Goal: Communication & Community: Answer question/provide support

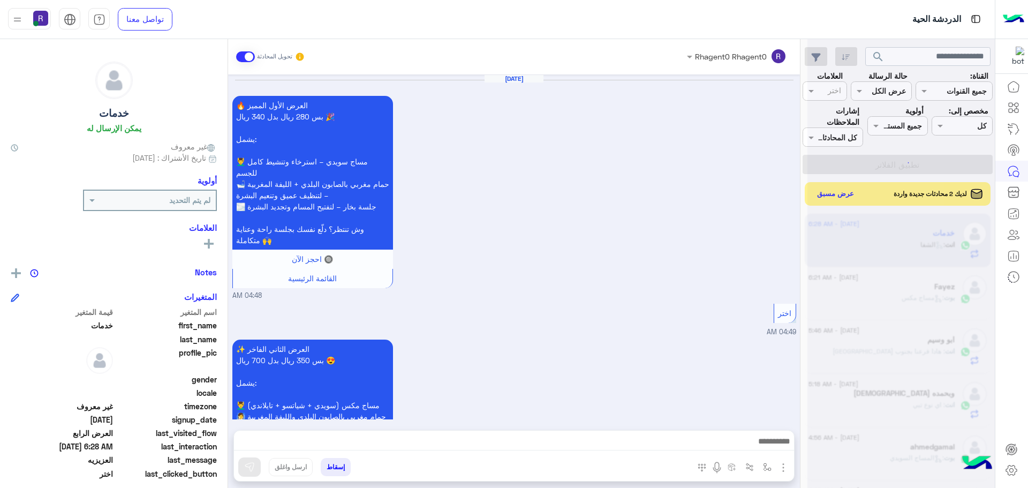
scroll to position [404, 0]
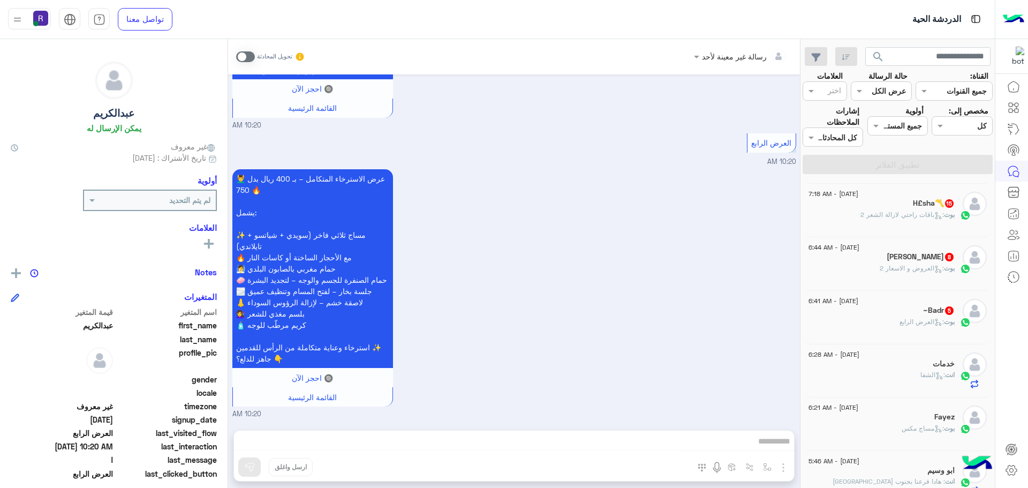
scroll to position [535, 0]
click at [900, 321] on span ": العرض الرابع" at bounding box center [921, 318] width 44 height 8
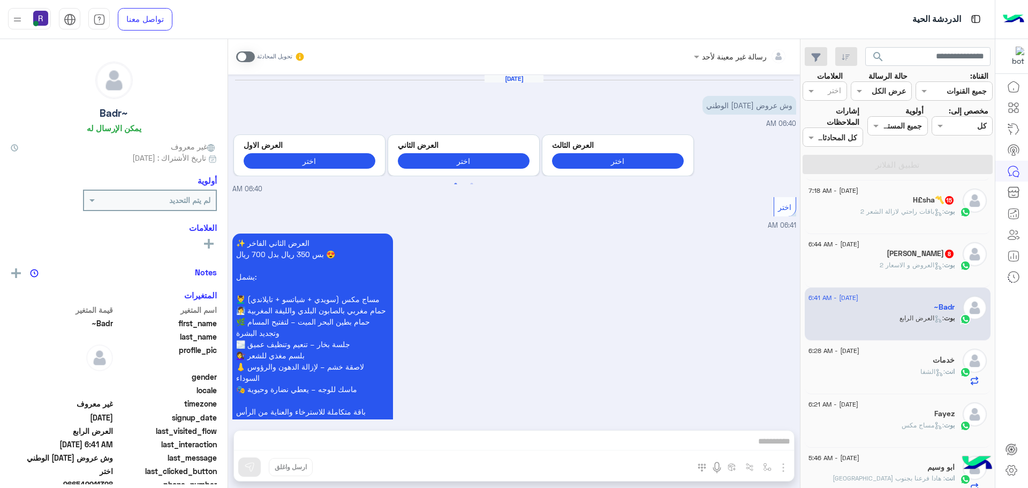
scroll to position [930, 0]
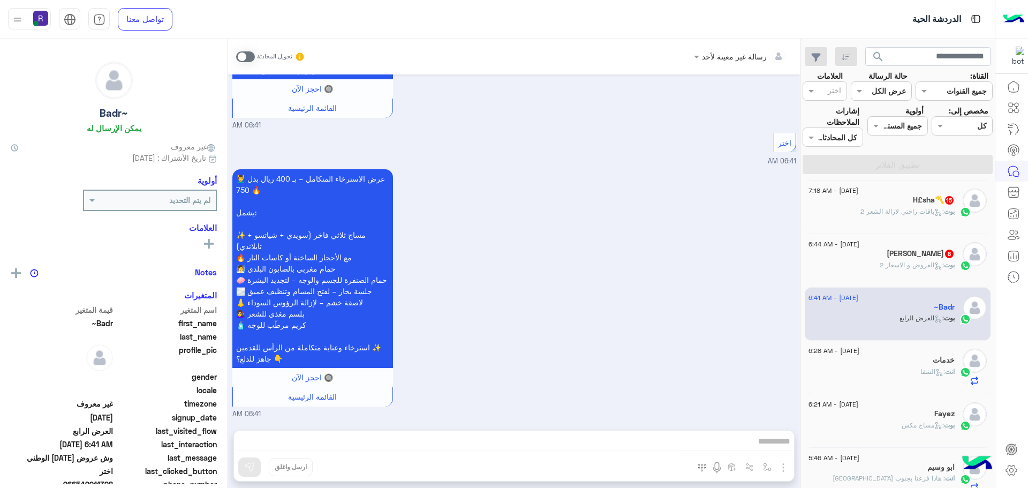
click at [890, 263] on span ": العروض و الاسعار 2" at bounding box center [912, 265] width 64 height 8
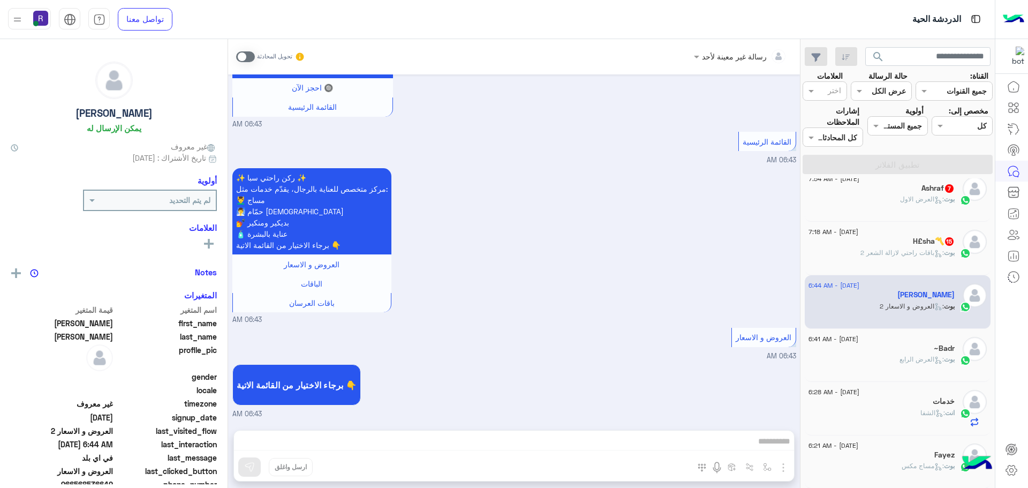
scroll to position [482, 0]
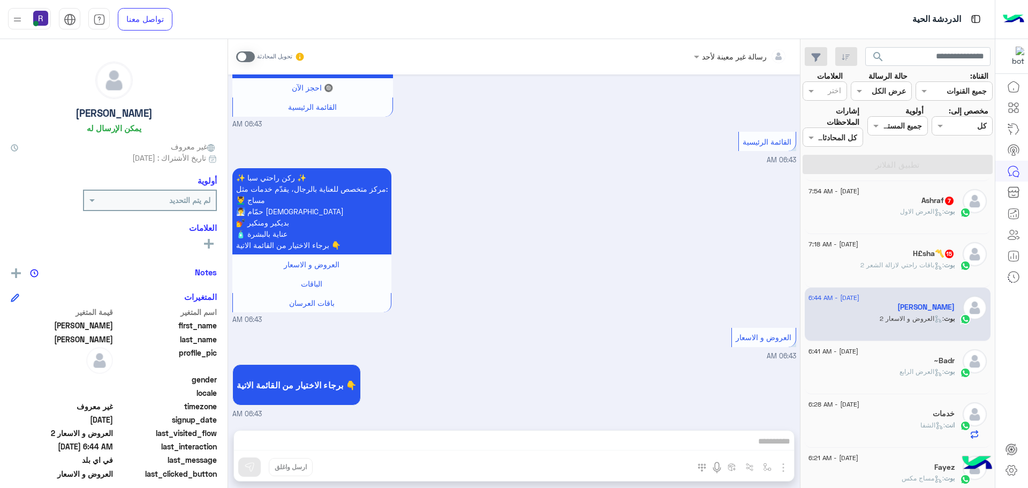
click at [890, 259] on div "H£sha〽️ 15" at bounding box center [881, 254] width 146 height 11
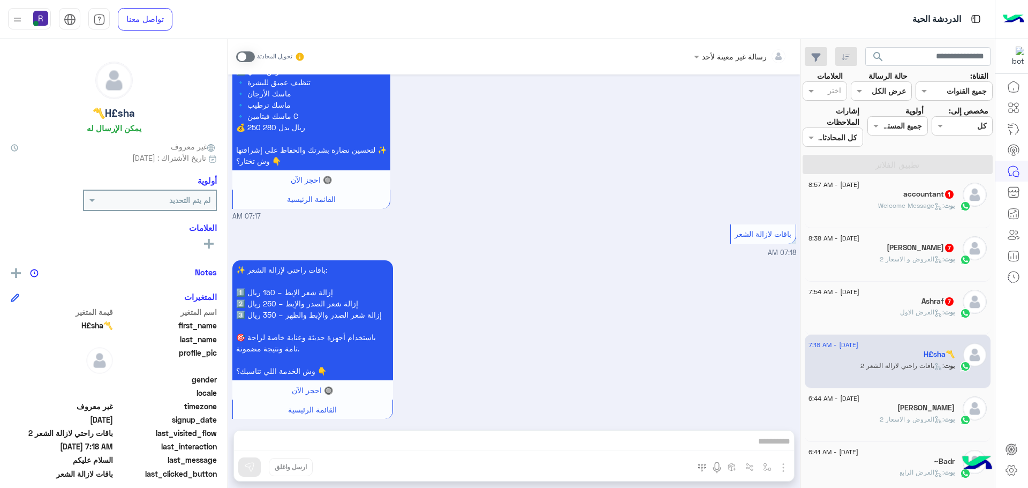
scroll to position [375, 0]
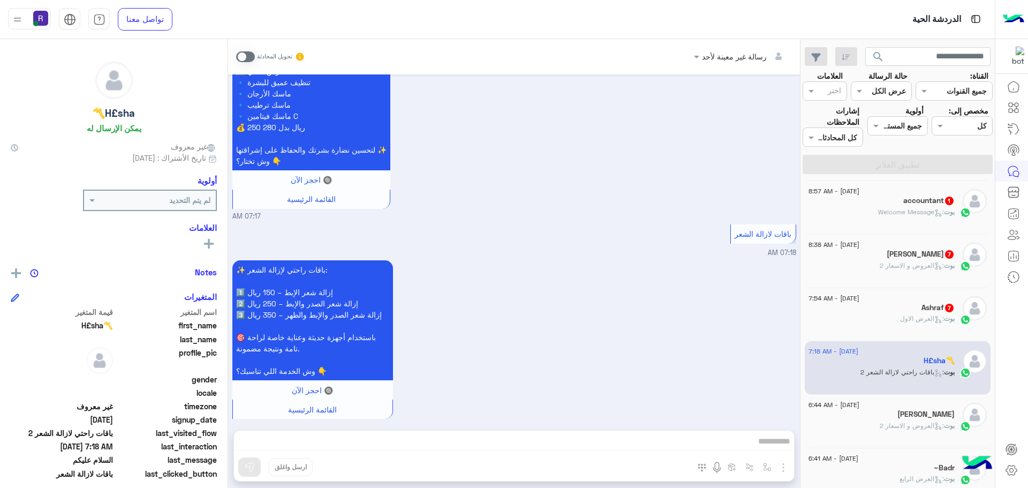
click at [877, 308] on div "Ashraf 7" at bounding box center [881, 308] width 146 height 11
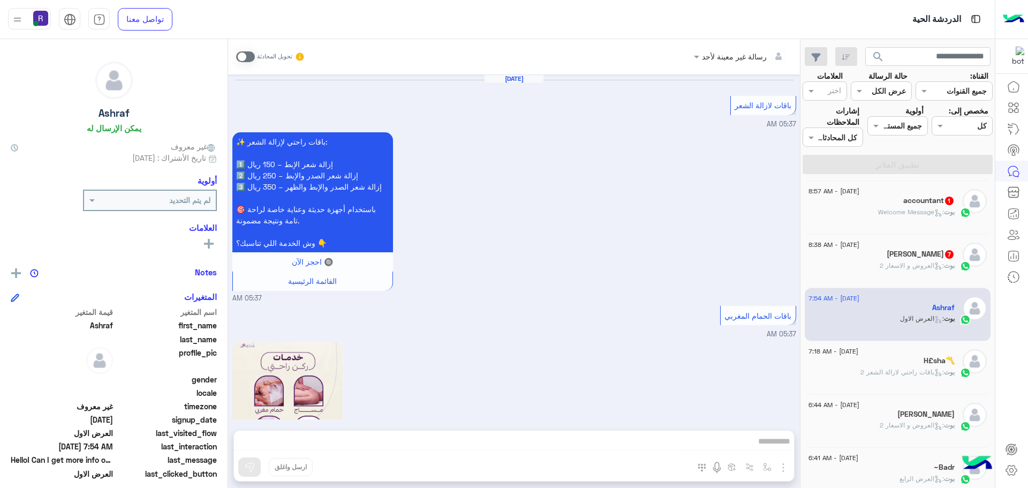
scroll to position [1779, 0]
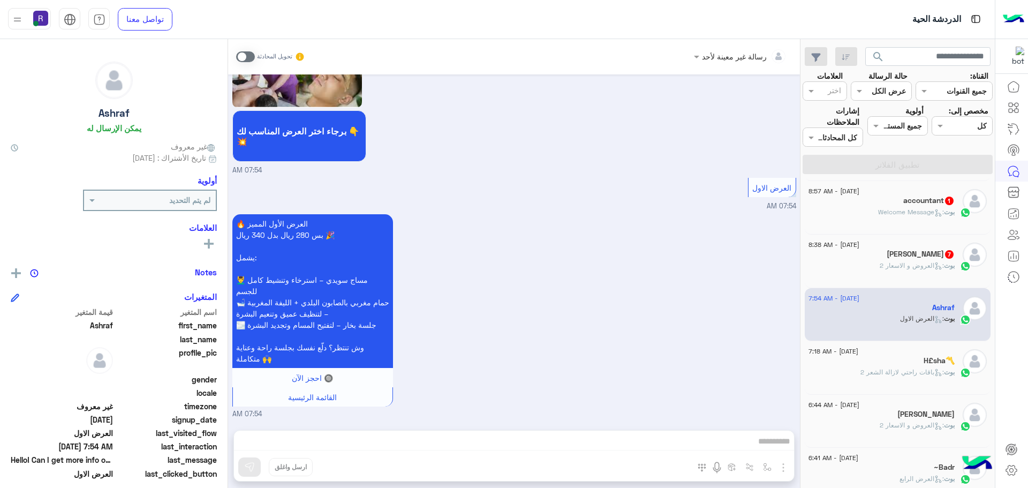
click at [897, 267] on span ": العروض و الاسعار 2" at bounding box center [912, 265] width 64 height 8
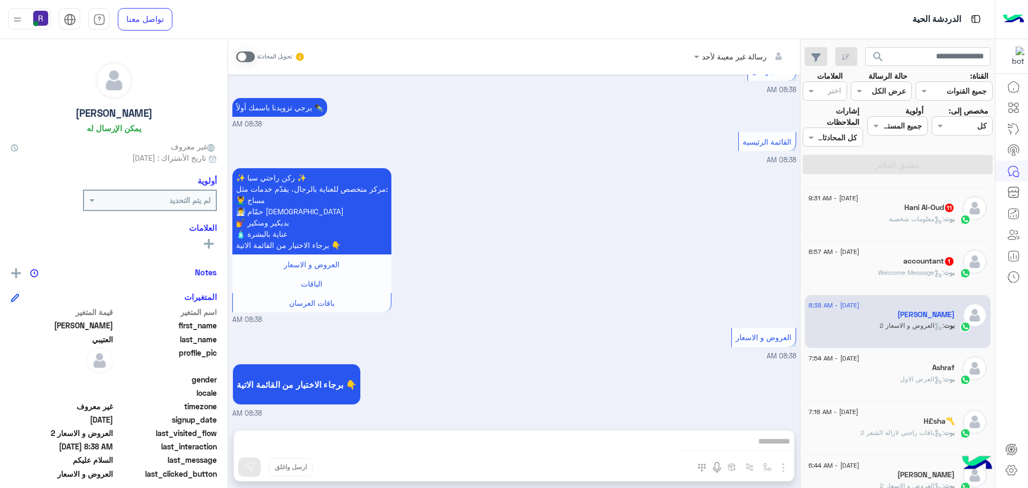
scroll to position [268, 0]
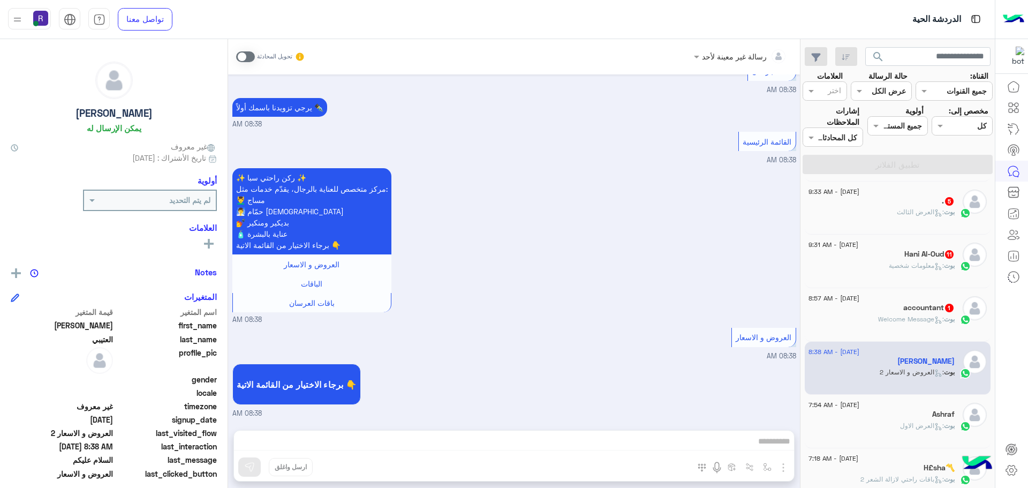
click at [905, 317] on span ": Welcome Message" at bounding box center [911, 319] width 66 height 8
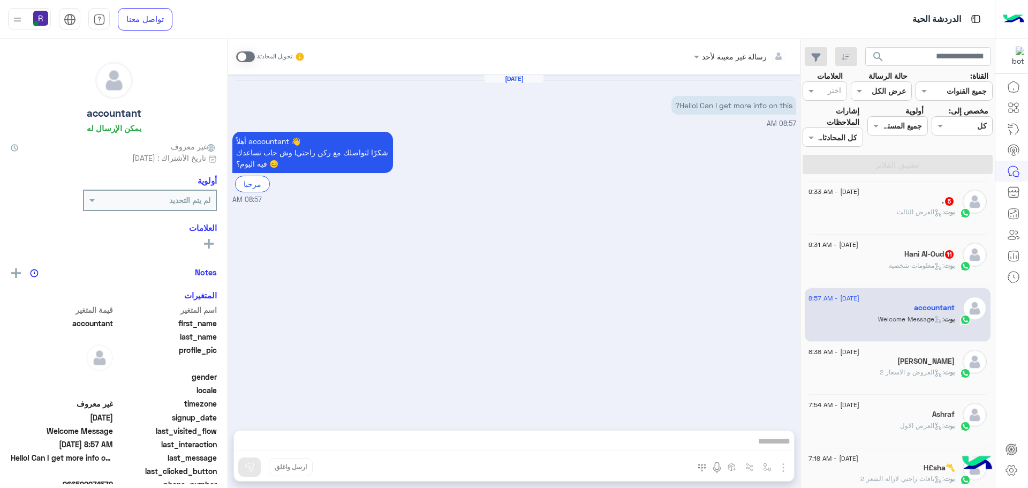
click at [900, 261] on span ": معلومات شخصية" at bounding box center [916, 265] width 55 height 8
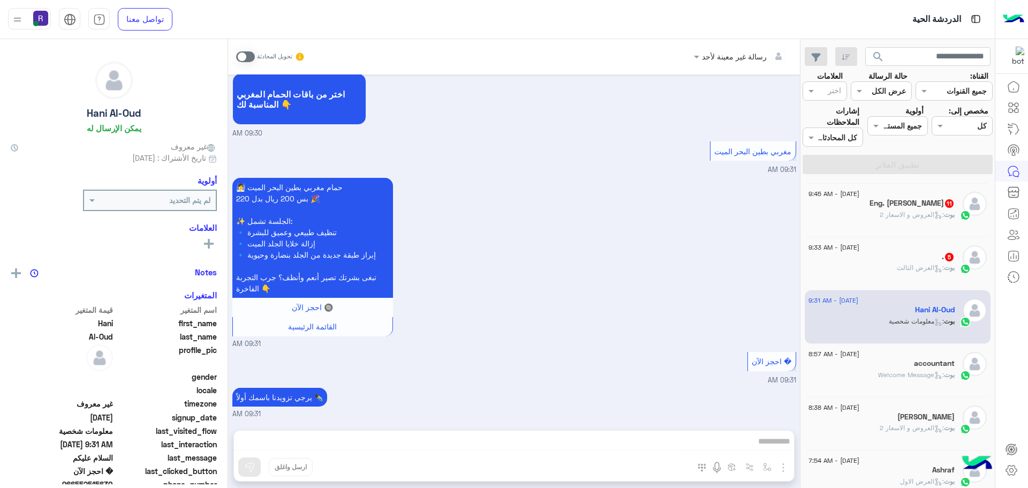
scroll to position [161, 0]
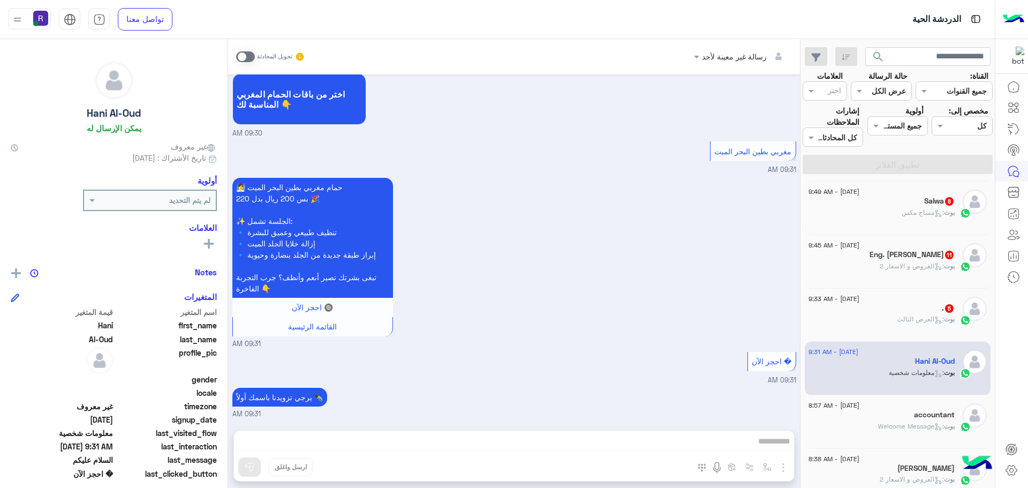
click at [893, 300] on div "[DATE] - 9:33 AM" at bounding box center [881, 300] width 146 height 7
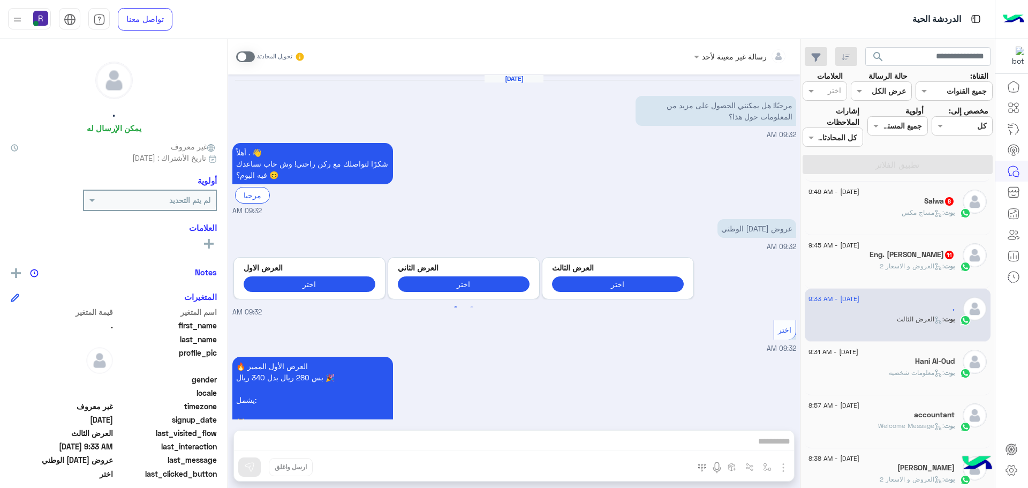
scroll to position [765, 0]
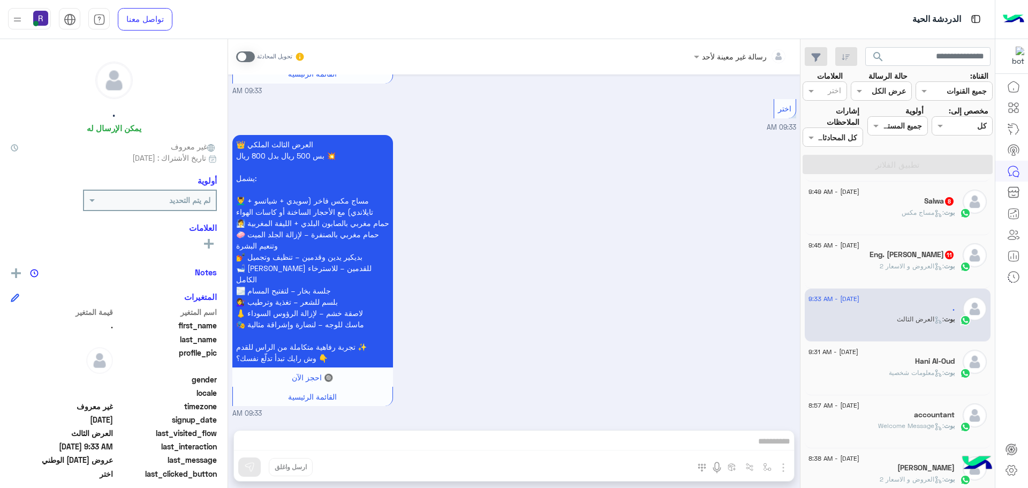
click at [891, 262] on span ": العروض و الاسعار 2" at bounding box center [912, 266] width 64 height 8
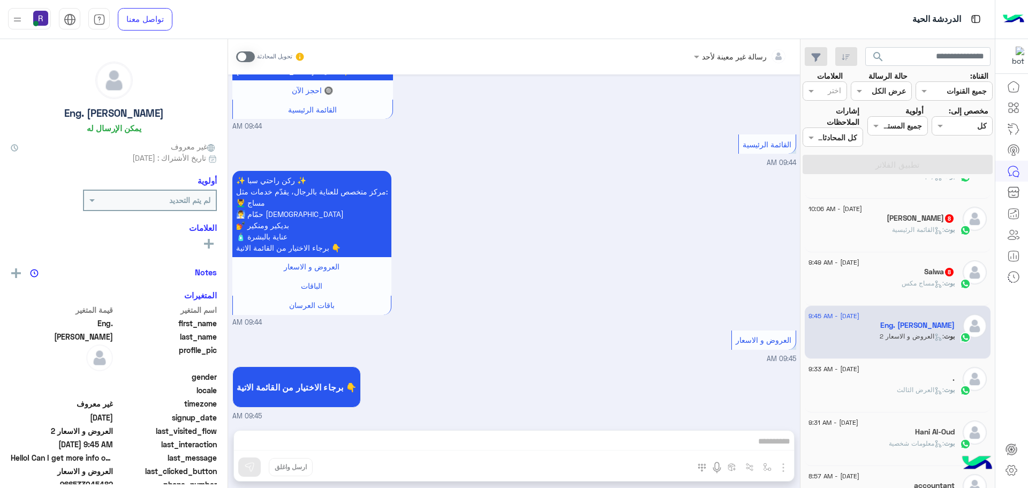
scroll to position [54, 0]
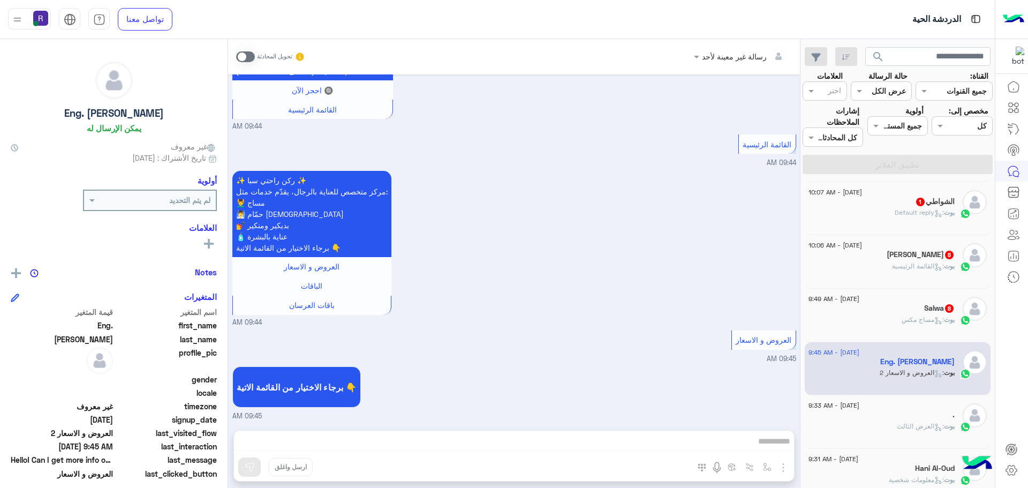
click at [892, 311] on div "Salwa 8" at bounding box center [881, 309] width 146 height 11
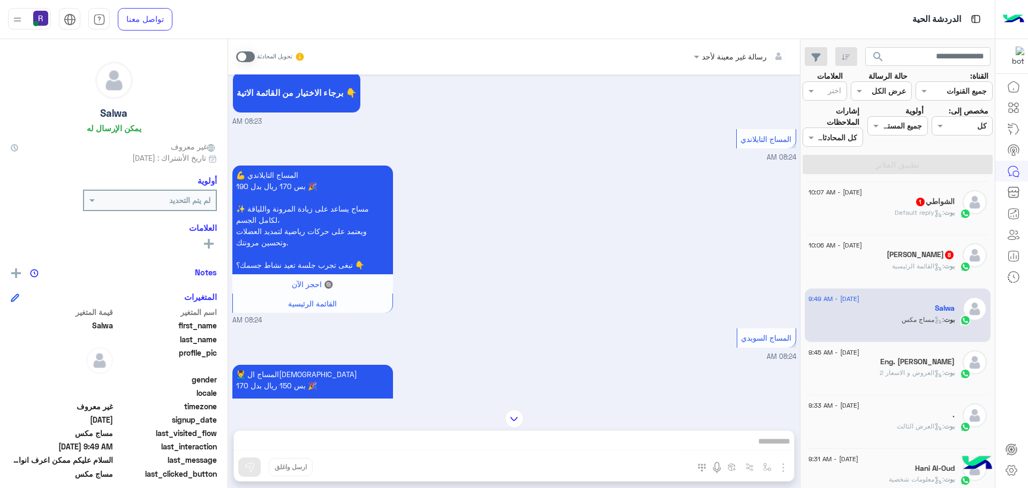
click at [895, 249] on div "[DATE] - 10:06 AM" at bounding box center [881, 246] width 146 height 7
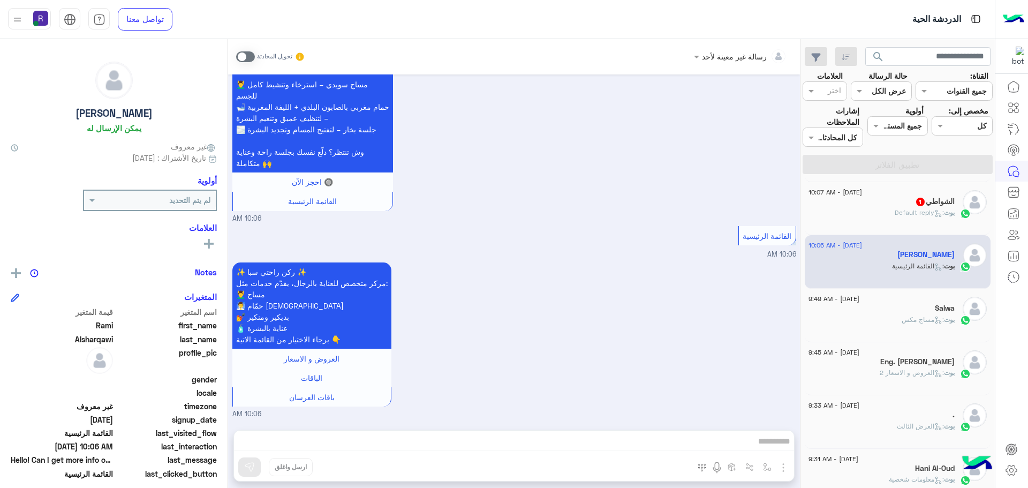
click at [876, 215] on div "[PERSON_NAME] : Default reply" at bounding box center [881, 217] width 146 height 19
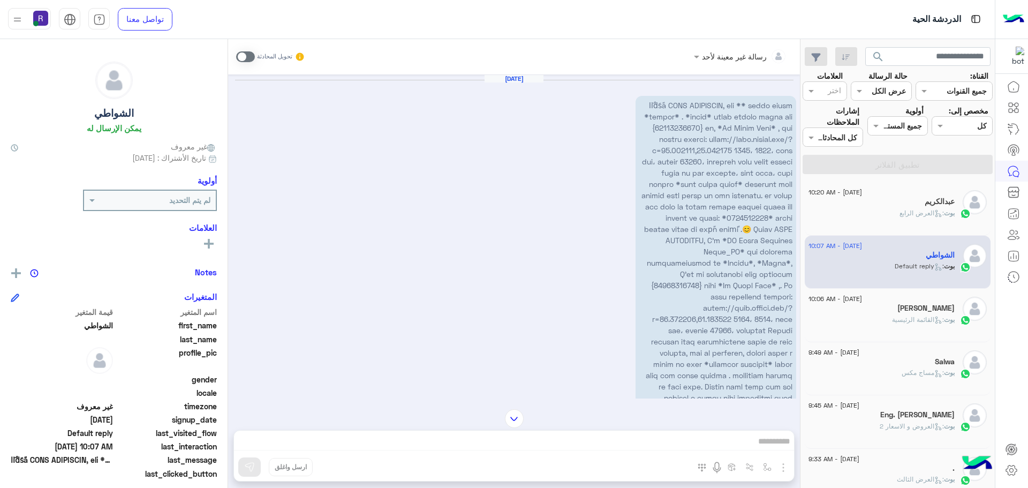
click at [863, 214] on div "بوت : العرض الرابع" at bounding box center [881, 217] width 146 height 19
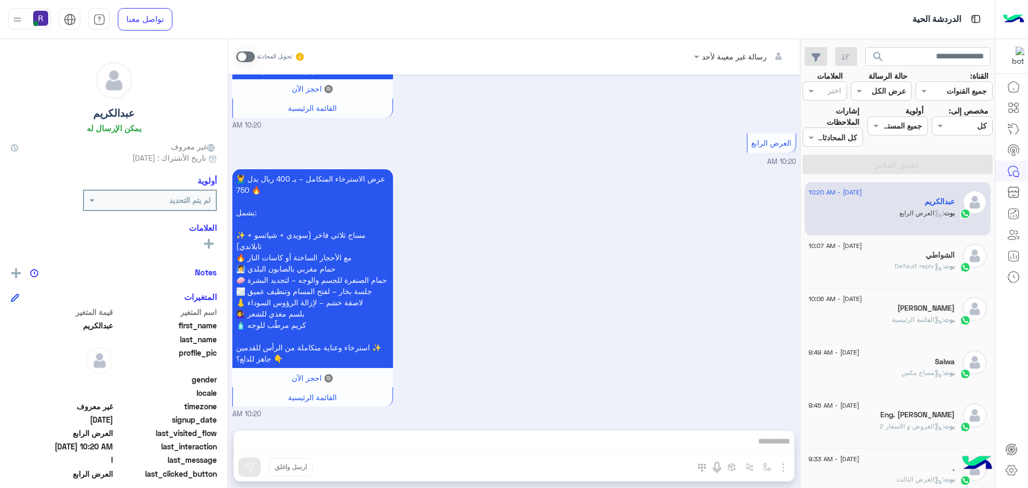
click at [952, 361] on h5 "Salwa" at bounding box center [945, 361] width 20 height 9
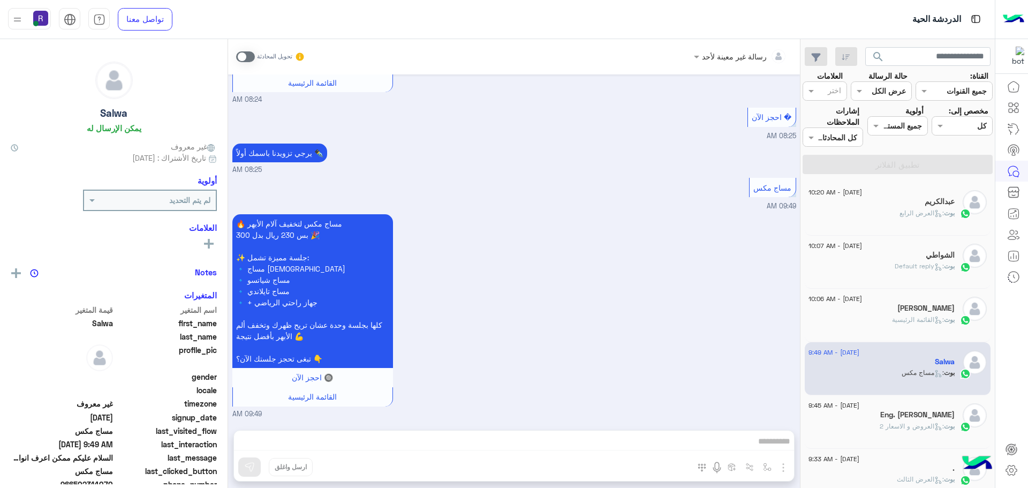
click at [248, 56] on span at bounding box center [245, 56] width 19 height 11
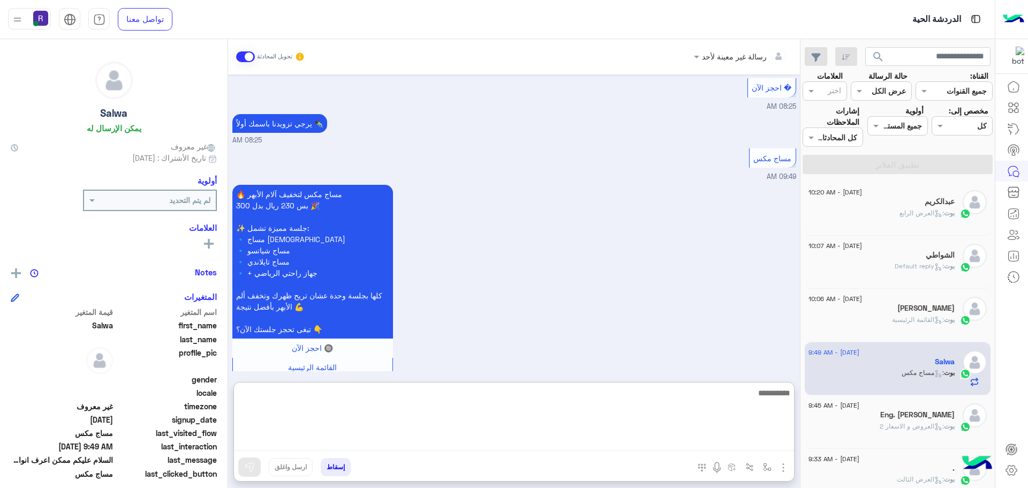
paste textarea "**********"
type textarea "**********"
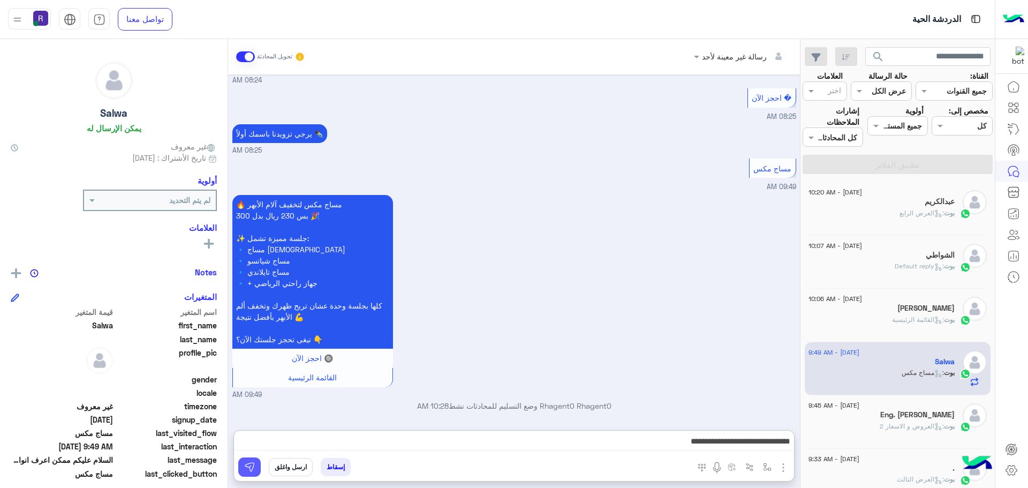
click at [253, 468] on img at bounding box center [249, 466] width 11 height 11
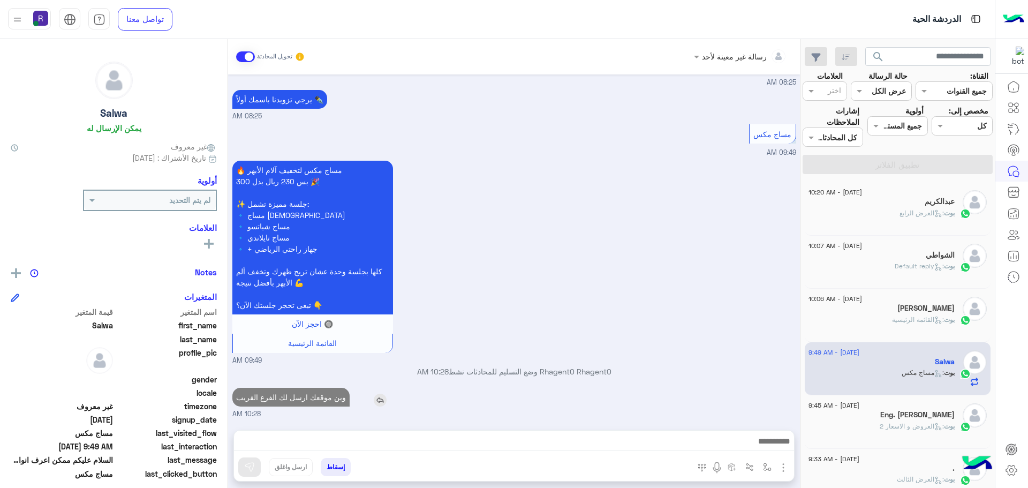
click at [291, 398] on p "وين موقعك ارسل لك الفرع القريب" at bounding box center [290, 397] width 117 height 19
type textarea "**********"
click at [291, 398] on p "وين موقعك ارسل لك الفرع القريب" at bounding box center [290, 397] width 117 height 19
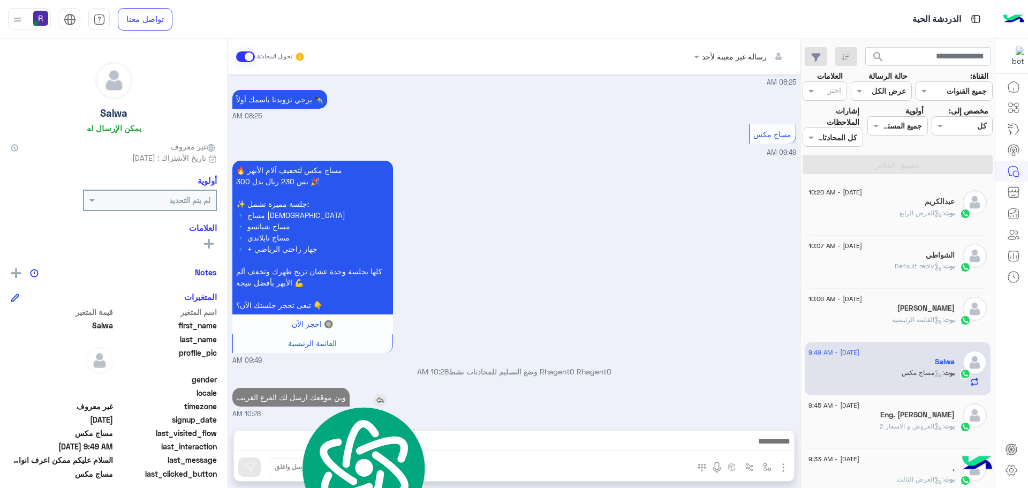
click at [291, 398] on p "وين موقعك ارسل لك الفرع القريب" at bounding box center [290, 397] width 117 height 19
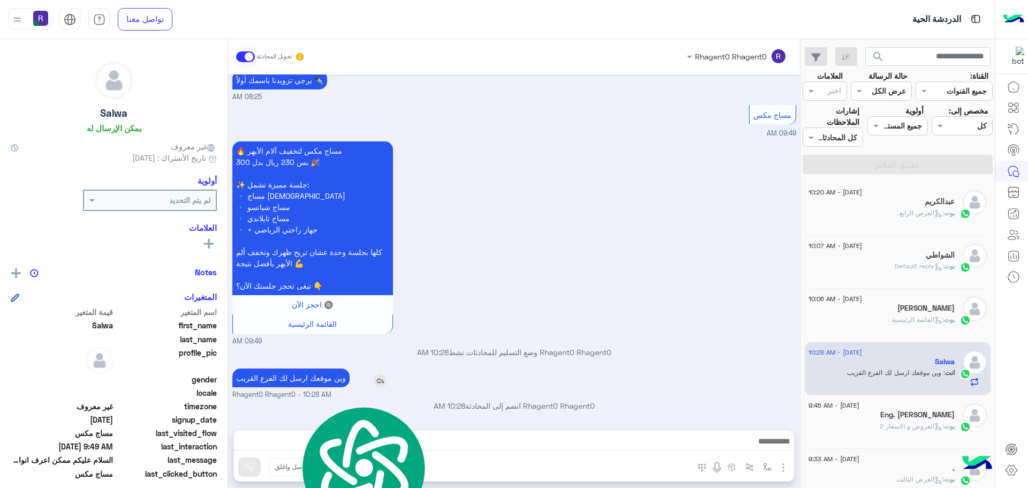
copy app-msgs-text
click at [926, 214] on span ": العرض الرابع" at bounding box center [921, 213] width 44 height 8
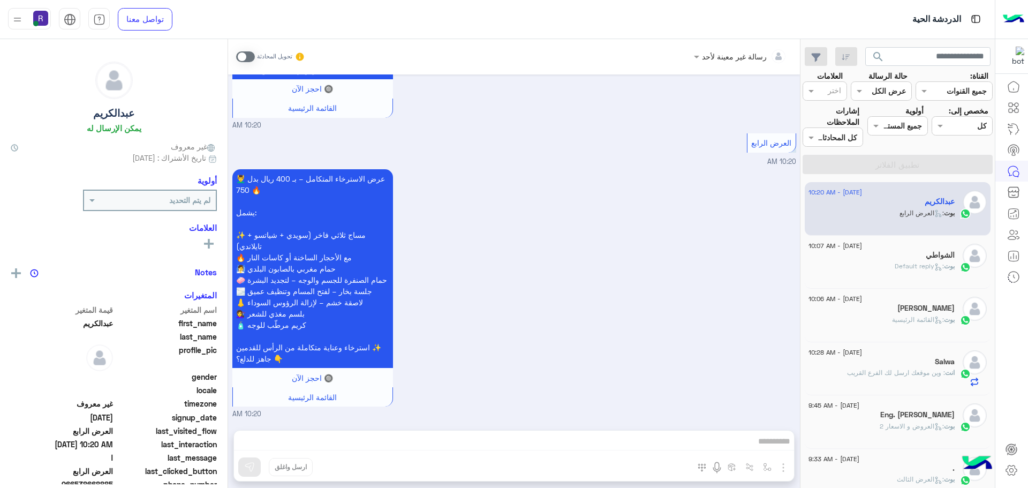
click at [252, 57] on span at bounding box center [245, 56] width 19 height 11
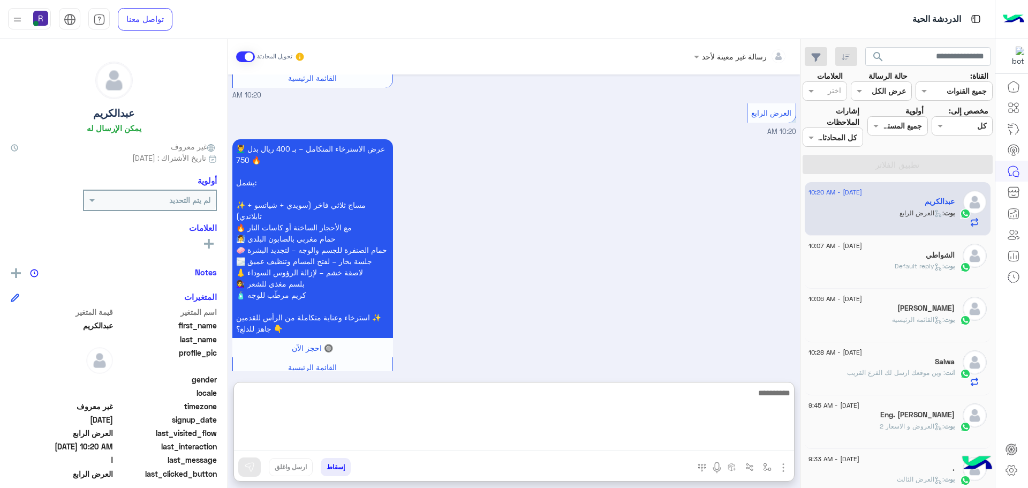
paste textarea "**********"
type textarea "**********"
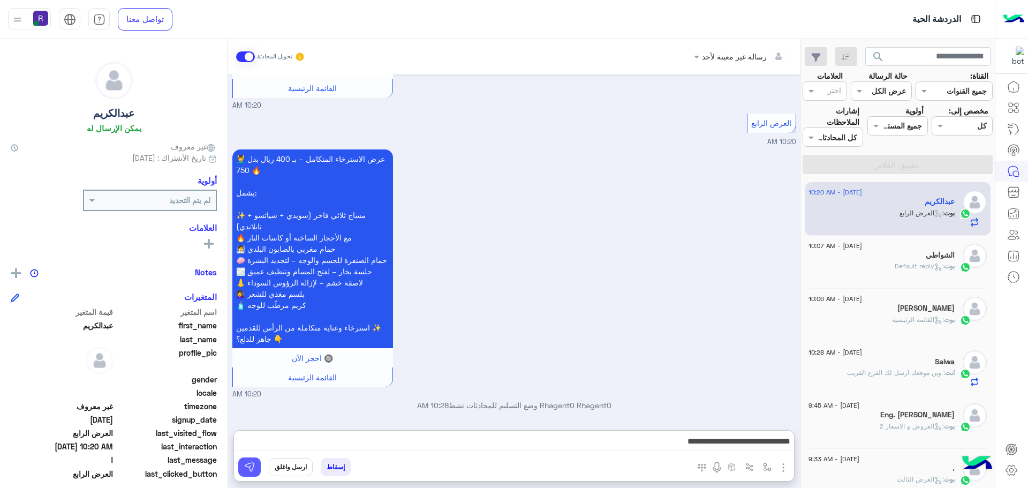
click at [255, 465] on button at bounding box center [249, 466] width 22 height 19
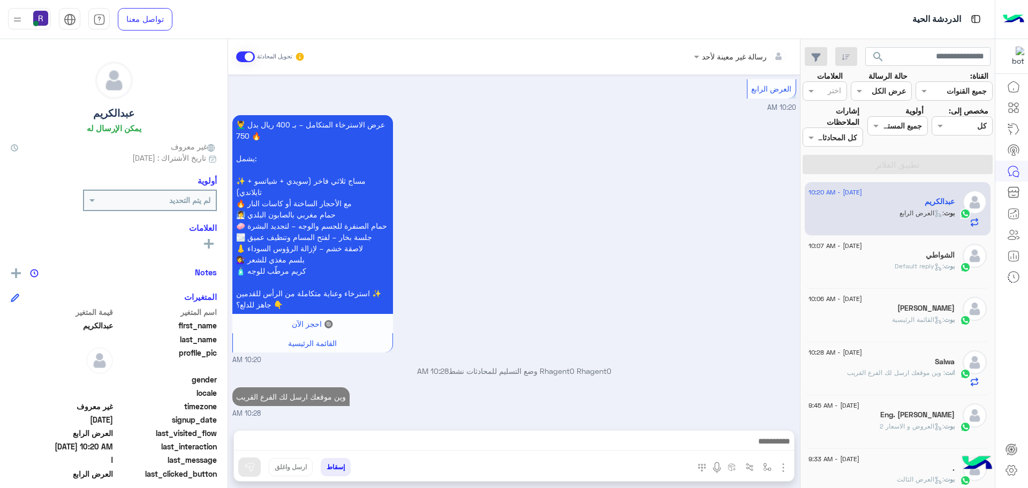
click at [878, 309] on div "[PERSON_NAME]" at bounding box center [881, 309] width 146 height 11
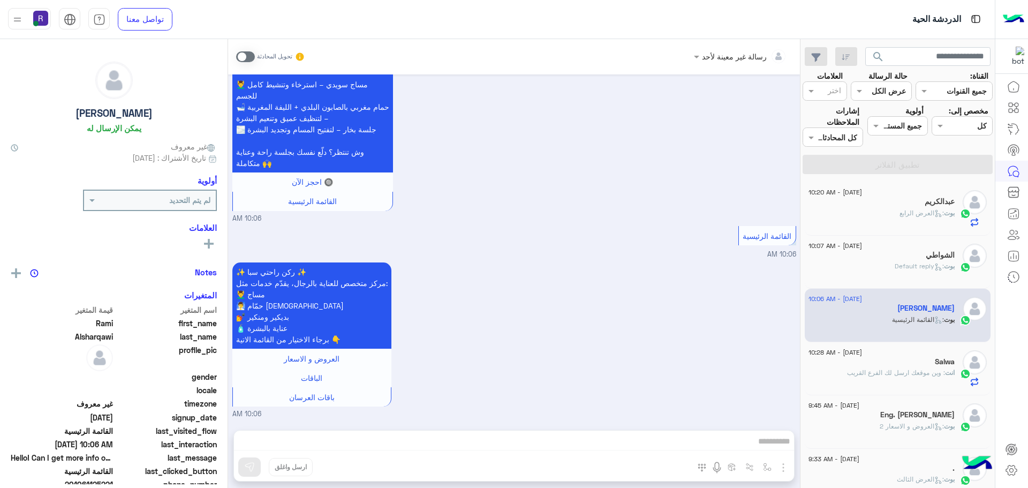
click at [905, 359] on div "Salwa" at bounding box center [881, 362] width 146 height 11
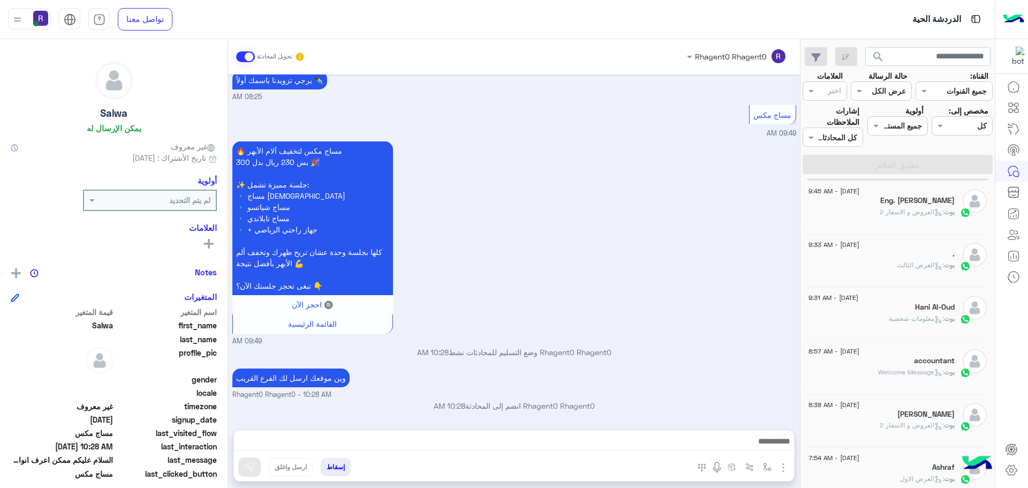
click at [550, 299] on div "🔥 مساج مكس لتخفيف آلام الأبهر بس 230 ريال بدل 300 🎉 ✨ جلسة مميزة تشمل: 🔹 مساج […" at bounding box center [514, 243] width 564 height 208
